Goal: Register for event/course

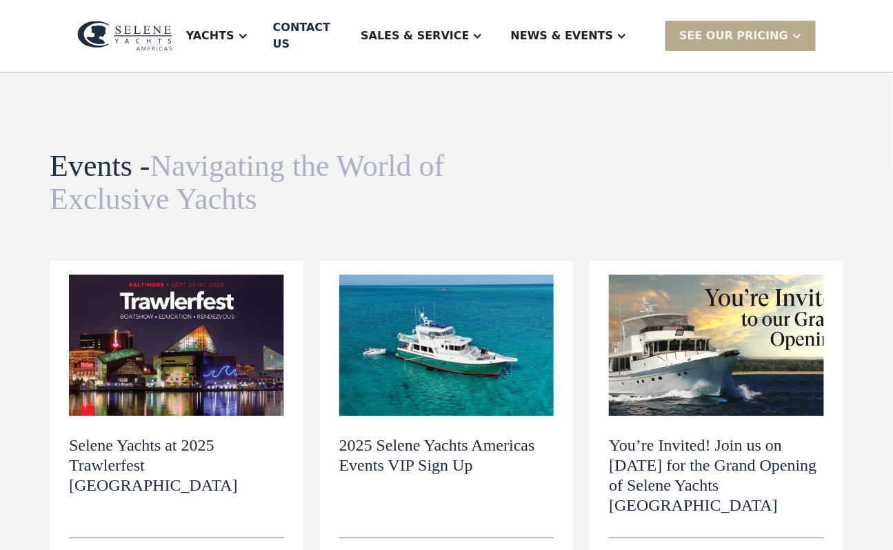
click at [468, 349] on img at bounding box center [446, 346] width 215 height 142
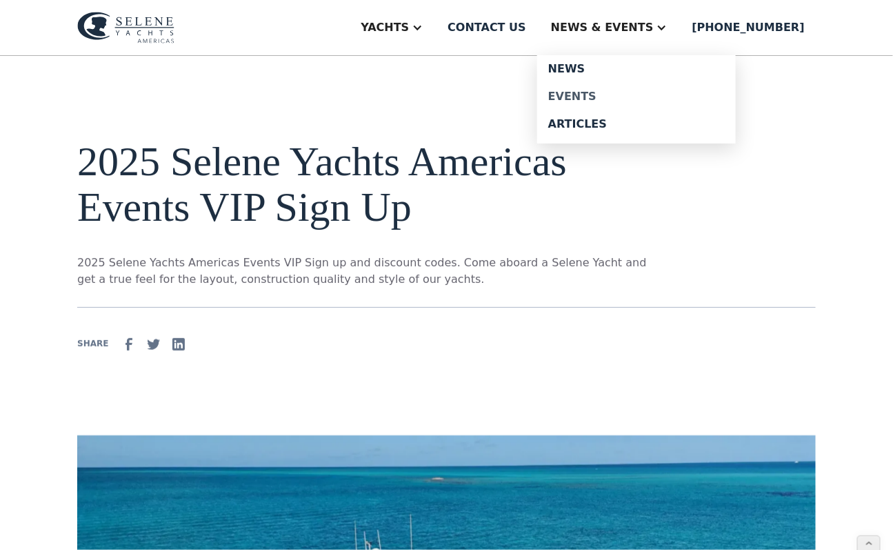
click at [604, 92] on div "Events" at bounding box center [636, 96] width 177 height 11
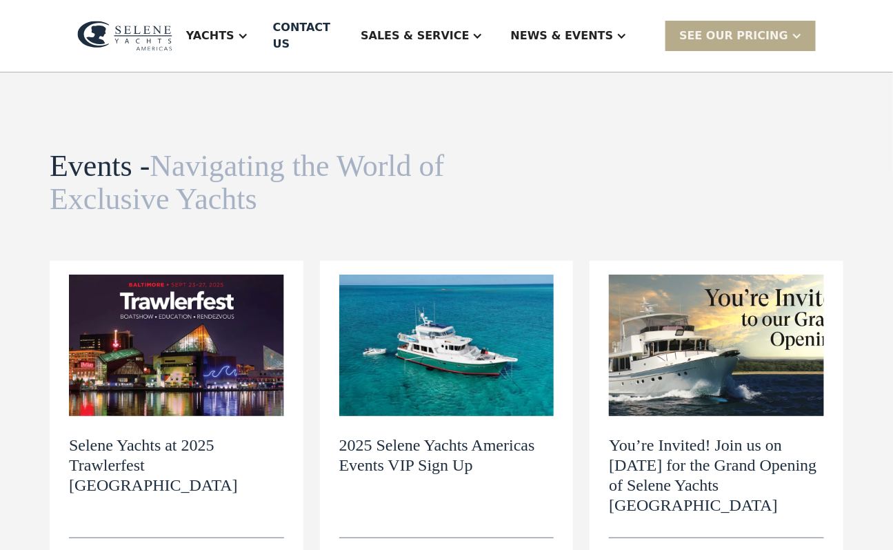
click at [686, 318] on img at bounding box center [716, 346] width 215 height 142
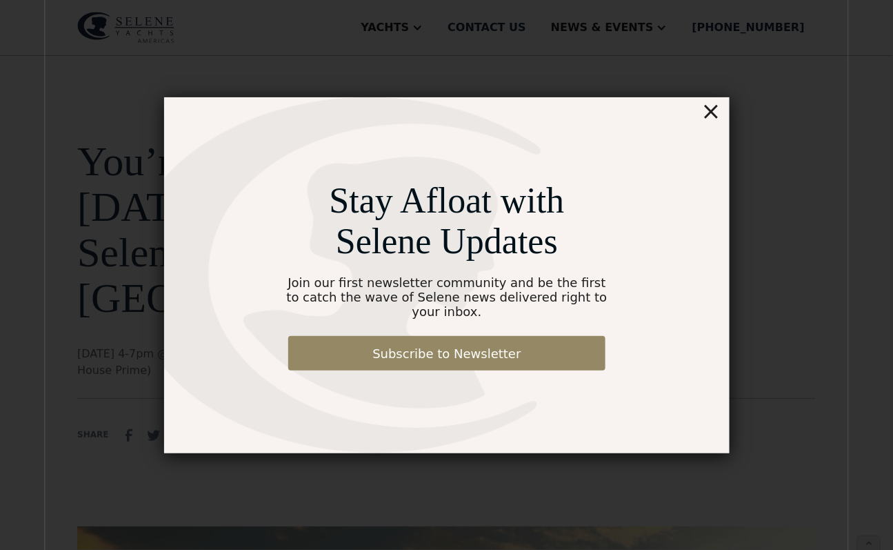
click at [709, 123] on div "×" at bounding box center [711, 111] width 20 height 28
